Goal: Register for event/course: Sign up to attend an event or enroll in a course

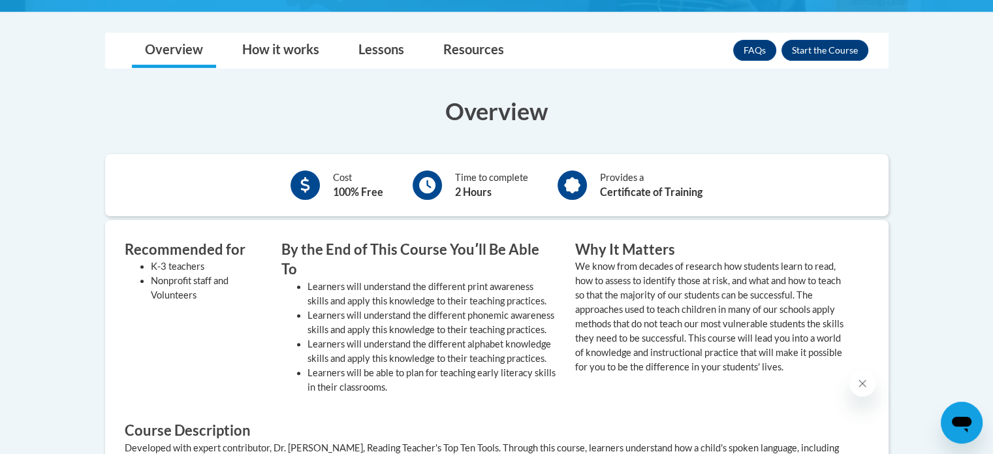
scroll to position [364, 0]
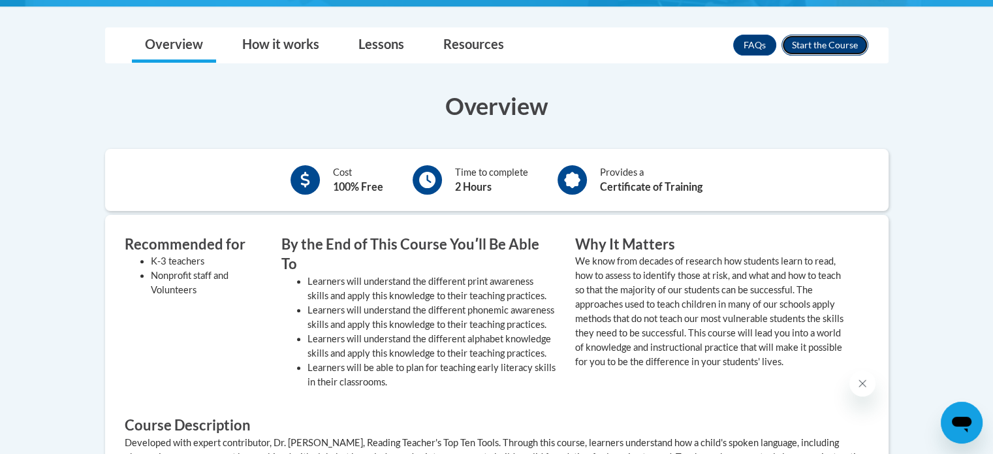
click at [826, 50] on button "Enroll" at bounding box center [824, 45] width 87 height 21
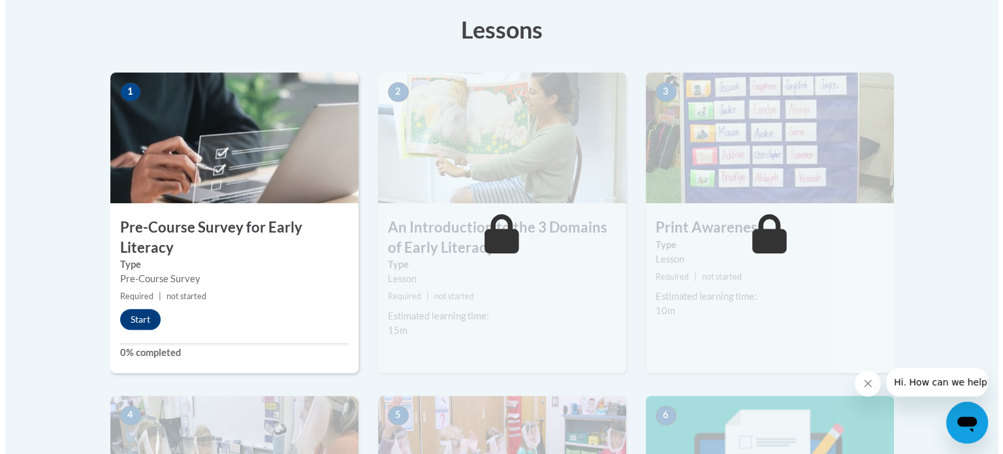
scroll to position [373, 0]
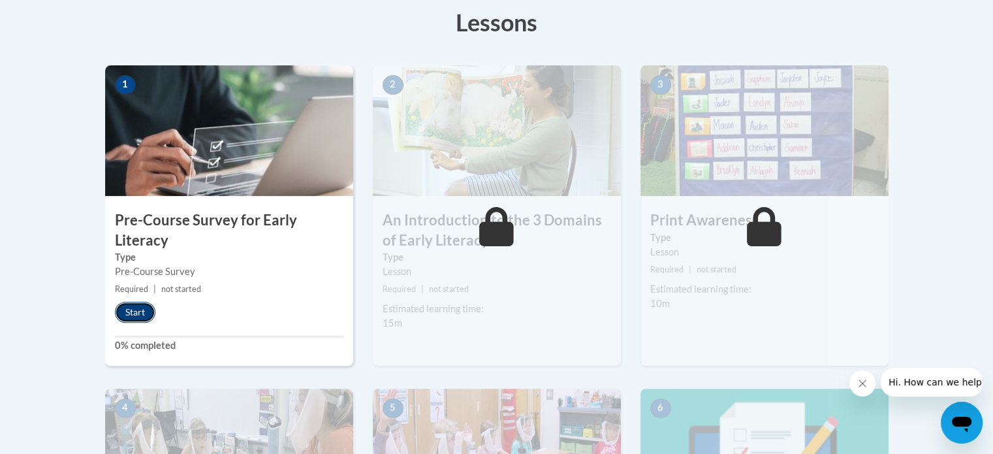
click at [133, 319] on button "Start" at bounding box center [135, 312] width 40 height 21
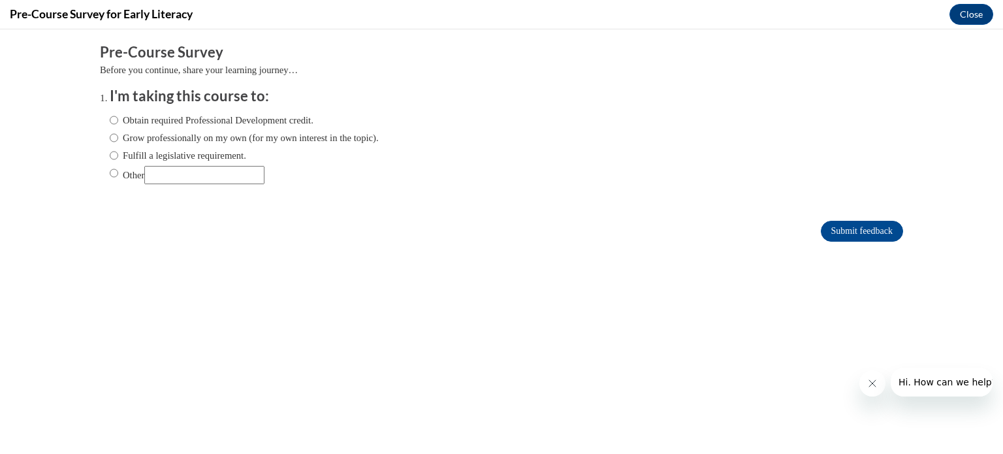
scroll to position [0, 0]
click at [110, 114] on input "Obtain required Professional Development credit." at bounding box center [114, 120] width 8 height 14
radio input "true"
click at [835, 237] on input "Submit feedback" at bounding box center [861, 231] width 82 height 21
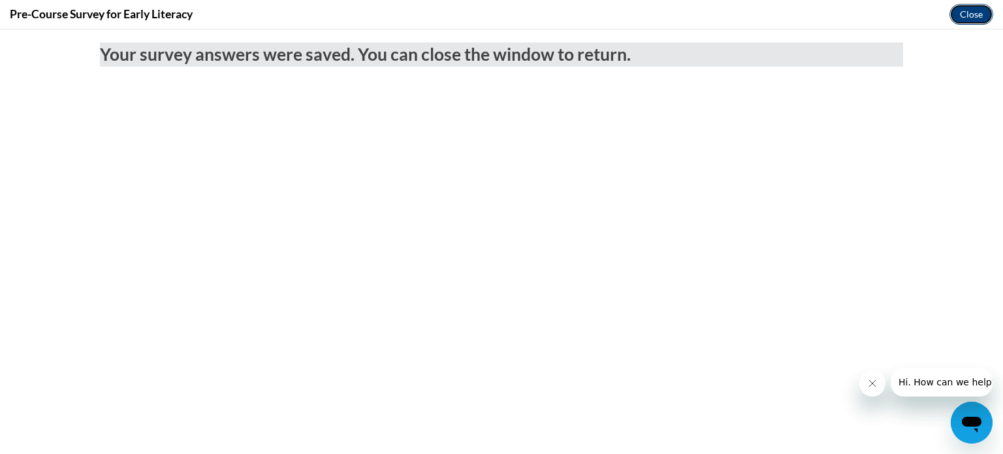
click at [971, 17] on button "Close" at bounding box center [971, 14] width 44 height 21
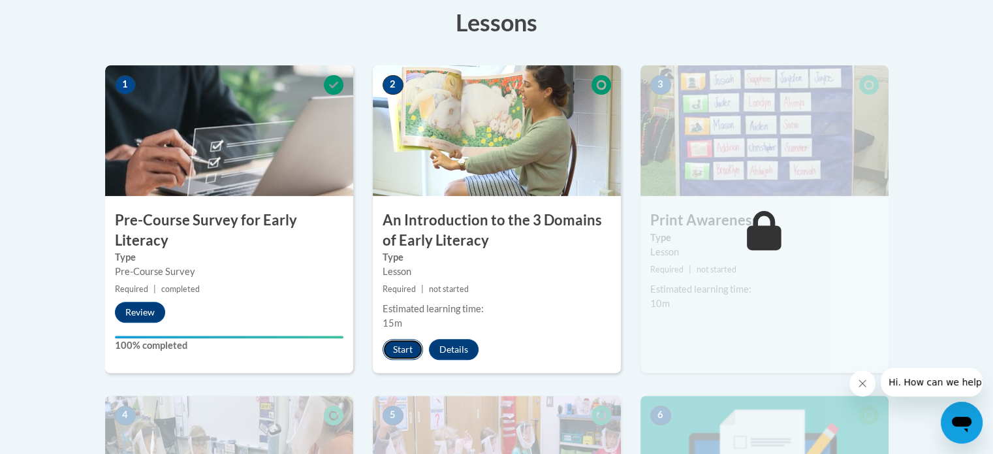
click at [412, 350] on button "Start" at bounding box center [402, 349] width 40 height 21
